Goal: Navigation & Orientation: Find specific page/section

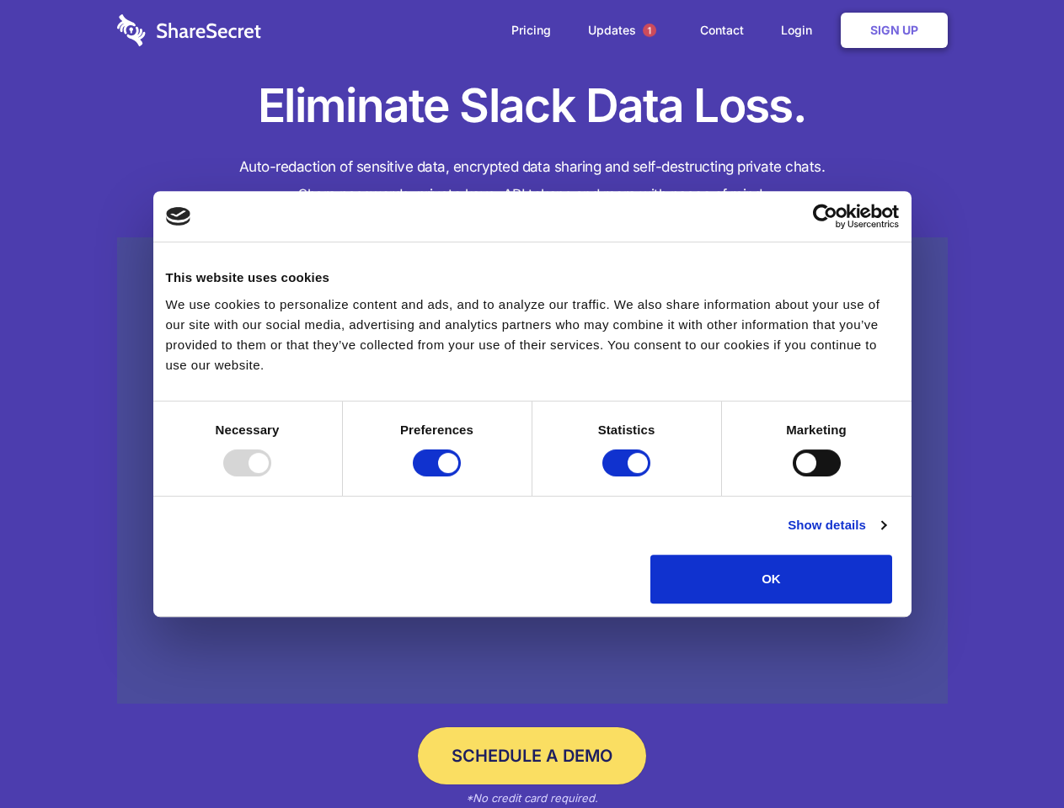
click at [271, 477] on div at bounding box center [247, 463] width 48 height 27
click at [461, 477] on input "Preferences" at bounding box center [437, 463] width 48 height 27
checkbox input "false"
click at [628, 477] on input "Statistics" at bounding box center [626, 463] width 48 height 27
checkbox input "false"
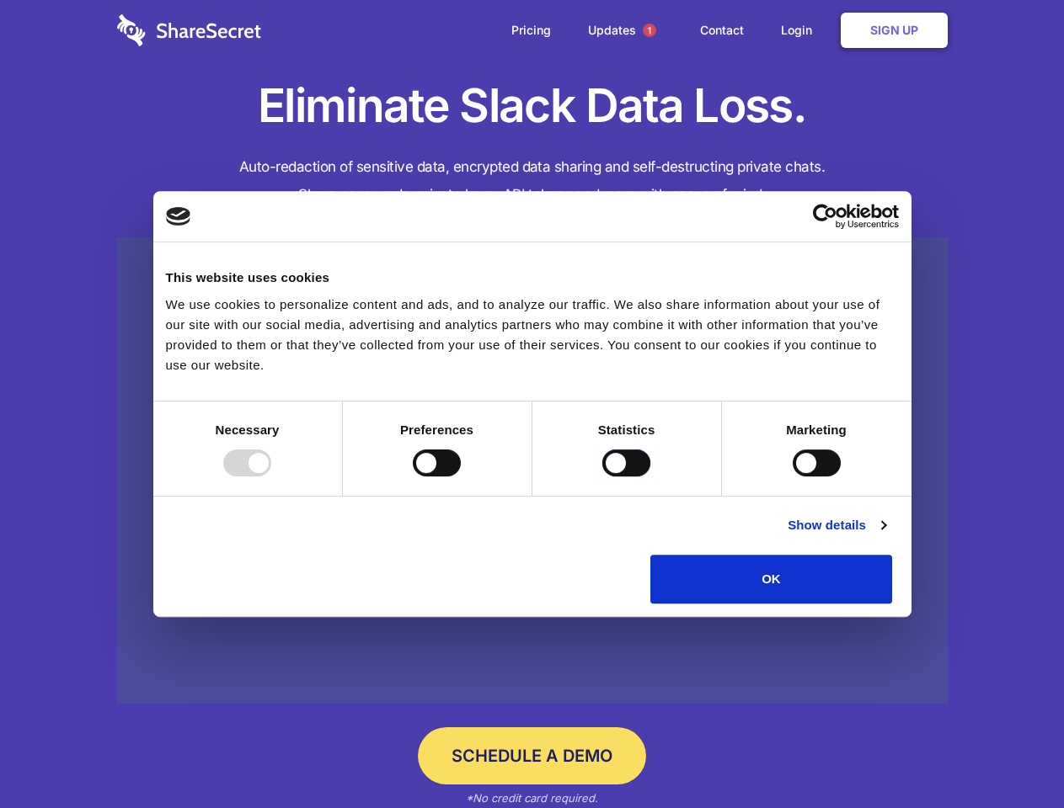
checkbox input "false"
click at [792, 477] on input "Marketing" at bounding box center [816, 463] width 48 height 27
checkbox input "true"
click at [885, 536] on link "Show details" at bounding box center [836, 525] width 98 height 20
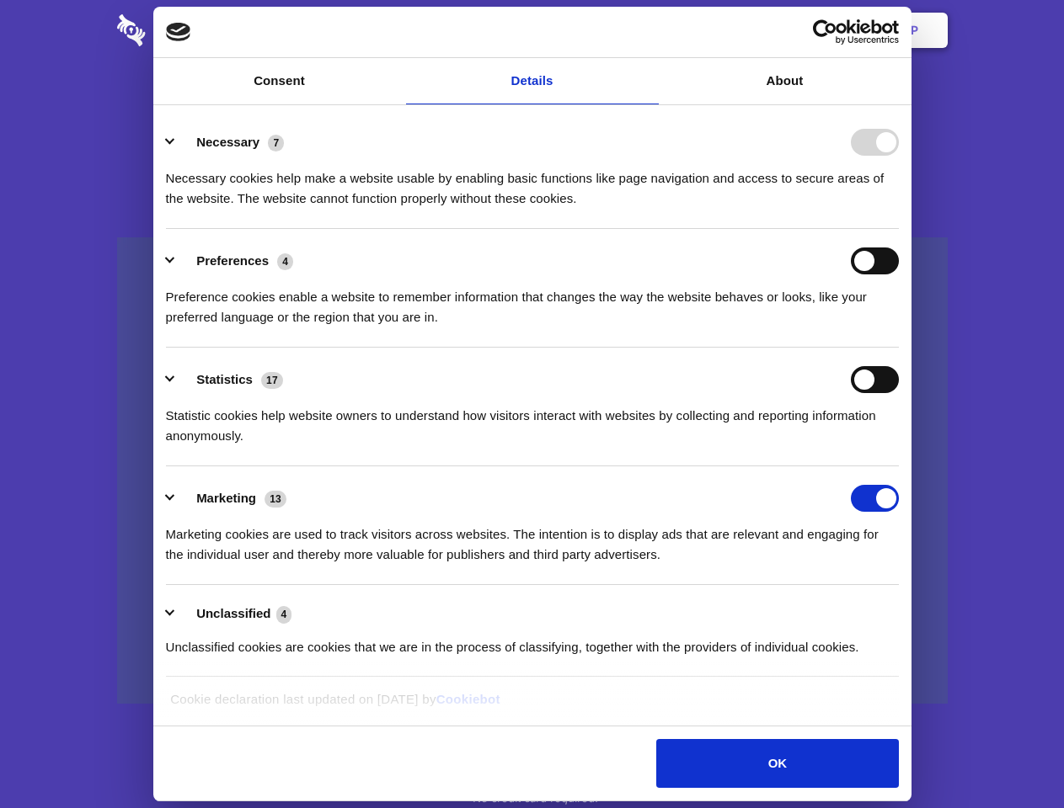
click at [899, 229] on li "Necessary 7 Necessary cookies help make a website usable by enabling basic func…" at bounding box center [532, 169] width 733 height 119
click at [648, 30] on span "1" at bounding box center [649, 30] width 13 height 13
